Goal: Transaction & Acquisition: Subscribe to service/newsletter

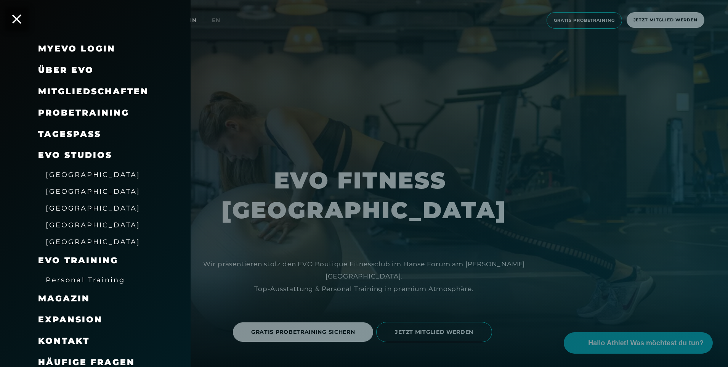
click at [67, 210] on span "[GEOGRAPHIC_DATA]" at bounding box center [93, 208] width 95 height 8
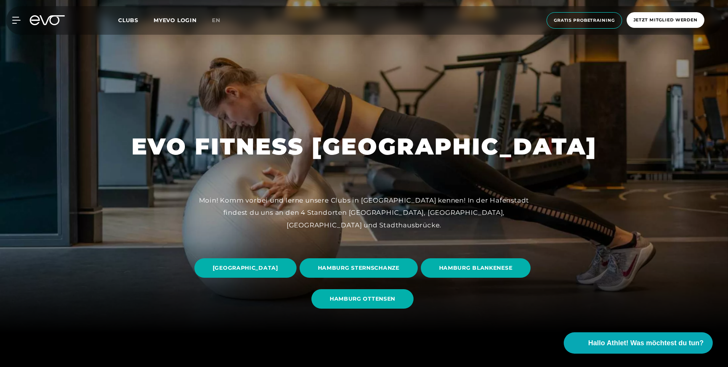
scroll to position [76, 0]
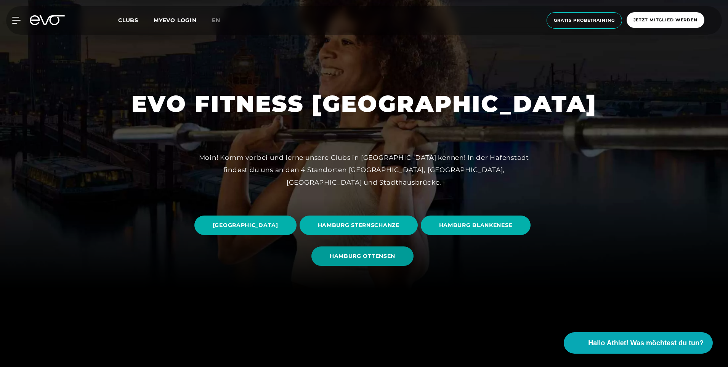
drag, startPoint x: 405, startPoint y: 244, endPoint x: 406, endPoint y: 250, distance: 6.5
click at [406, 245] on link "HAMBURG OTTENSEN" at bounding box center [364, 256] width 105 height 31
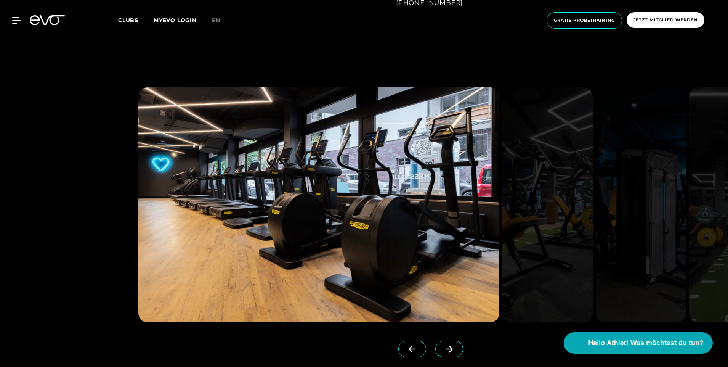
scroll to position [801, 0]
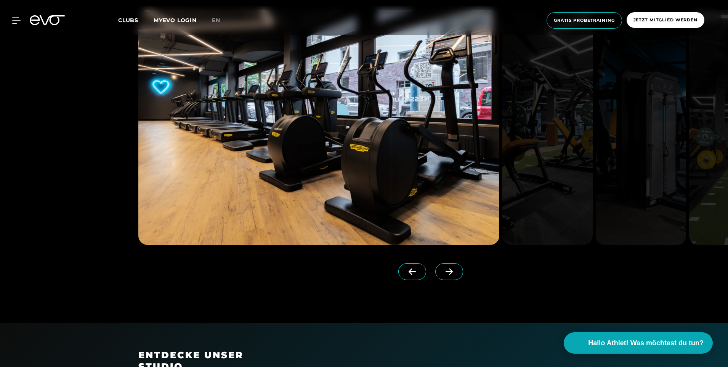
click at [443, 270] on icon at bounding box center [449, 271] width 13 height 7
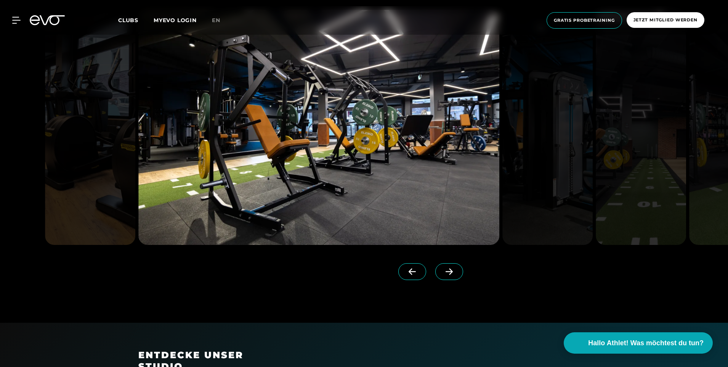
click at [443, 270] on icon at bounding box center [449, 271] width 13 height 7
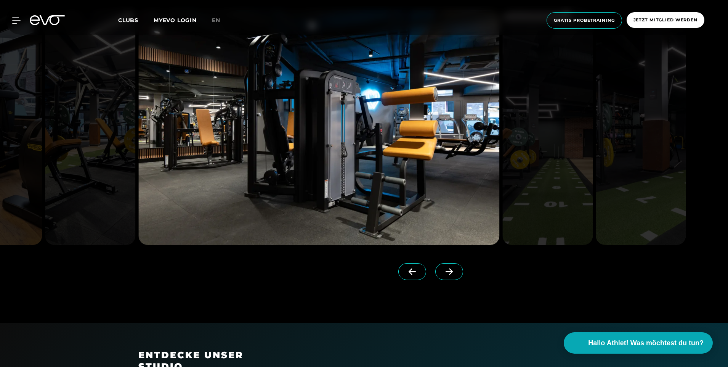
click at [443, 270] on icon at bounding box center [449, 271] width 13 height 7
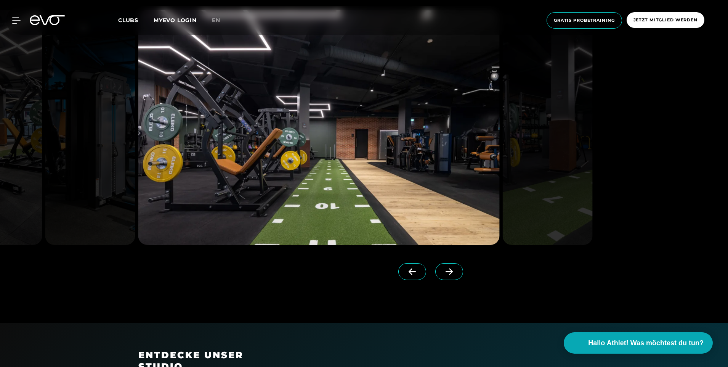
click at [443, 270] on icon at bounding box center [449, 271] width 13 height 7
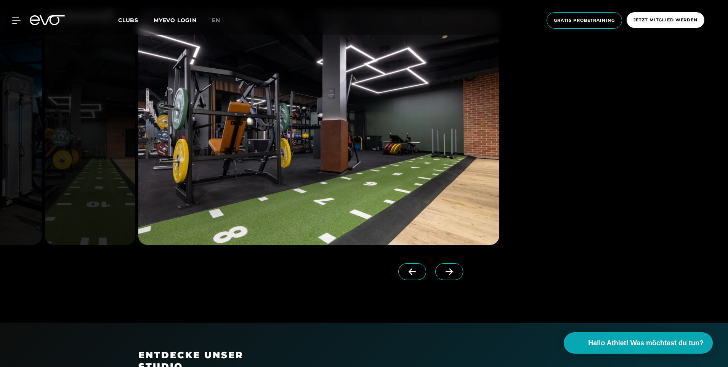
click at [443, 270] on icon at bounding box center [449, 271] width 13 height 7
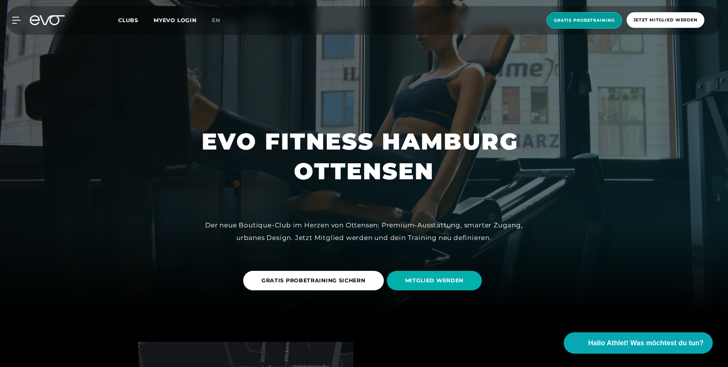
scroll to position [38, 0]
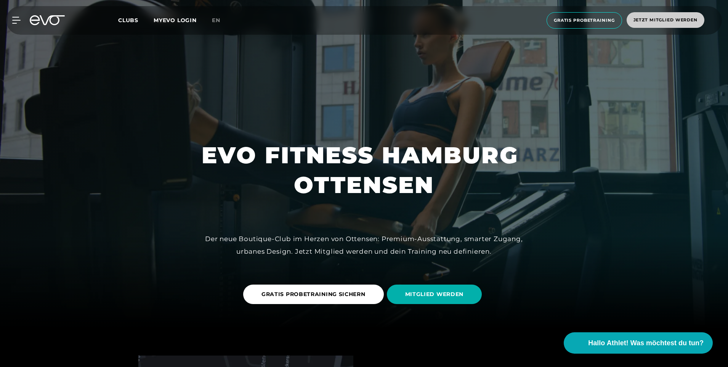
click at [651, 16] on span "Jetzt Mitglied werden" at bounding box center [666, 20] width 78 height 16
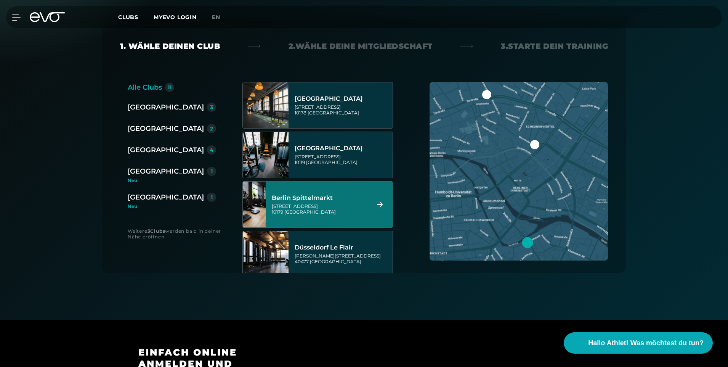
scroll to position [153, 0]
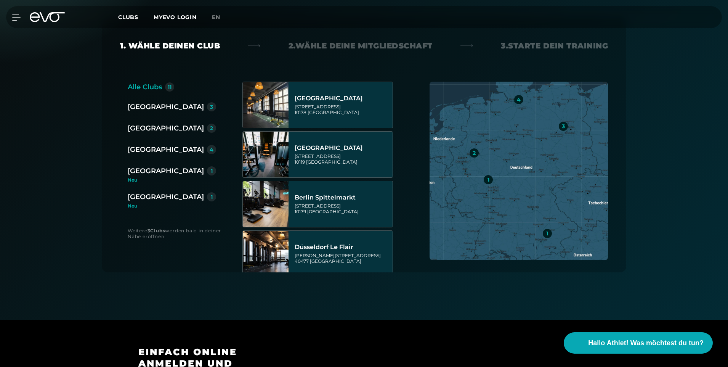
click at [154, 148] on div "[GEOGRAPHIC_DATA]" at bounding box center [166, 149] width 76 height 11
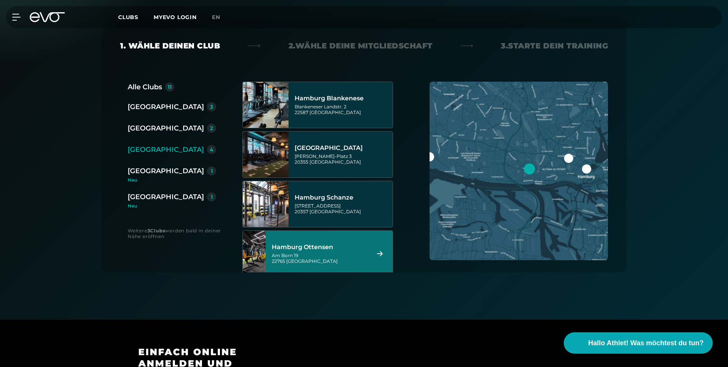
click at [307, 255] on div "[STREET_ADDRESS]" at bounding box center [320, 257] width 96 height 11
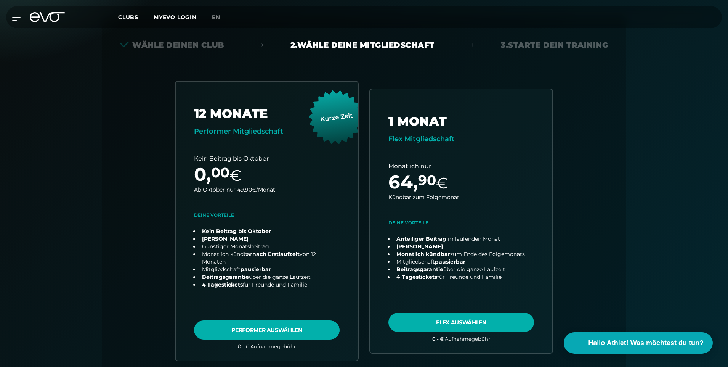
scroll to position [169, 0]
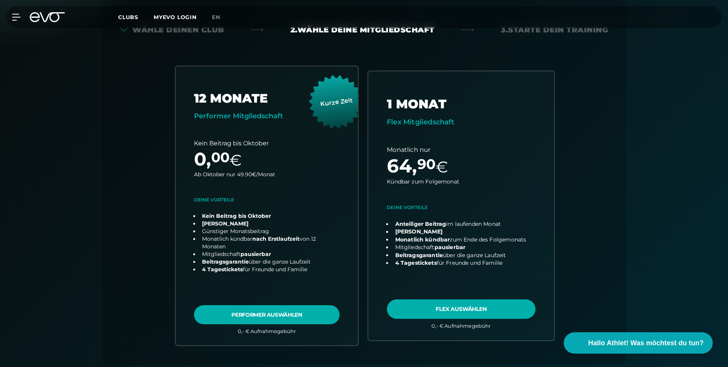
click at [443, 310] on link "choose plan" at bounding box center [461, 205] width 186 height 268
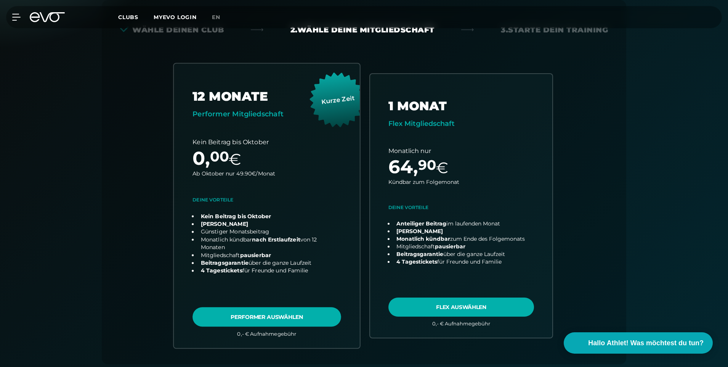
click at [267, 309] on link "choose plan" at bounding box center [267, 206] width 186 height 284
